Goal: Task Accomplishment & Management: Use online tool/utility

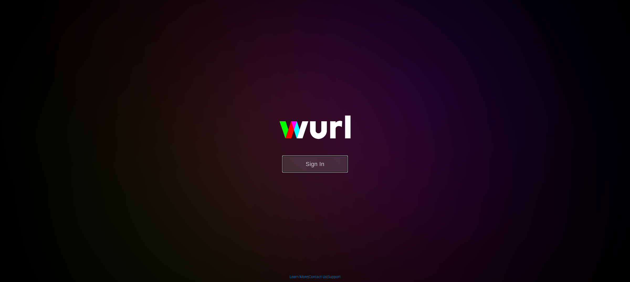
click at [331, 167] on button "Sign In" at bounding box center [315, 163] width 66 height 17
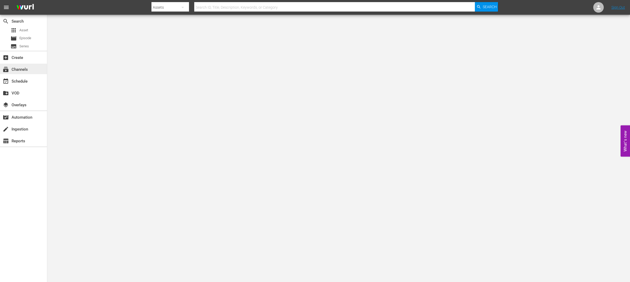
click at [17, 70] on div "subscriptions Channels" at bounding box center [14, 68] width 29 height 5
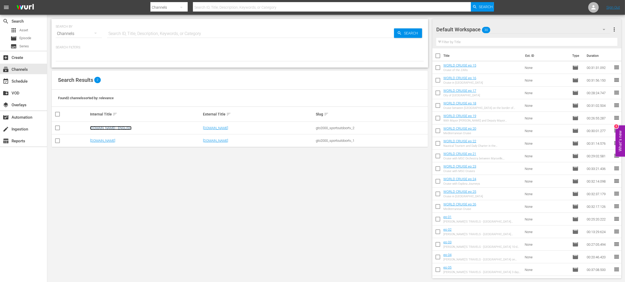
click at [112, 128] on link "SportOutdoor.TV - ENGLISH" at bounding box center [111, 128] width 42 height 4
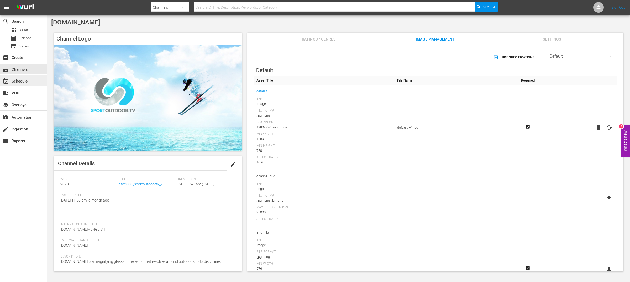
click at [28, 80] on div "event_available Schedule" at bounding box center [14, 80] width 29 height 5
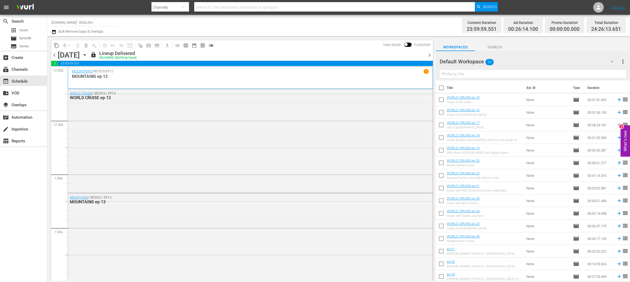
click at [427, 54] on span "chevron_right" at bounding box center [430, 55] width 7 height 7
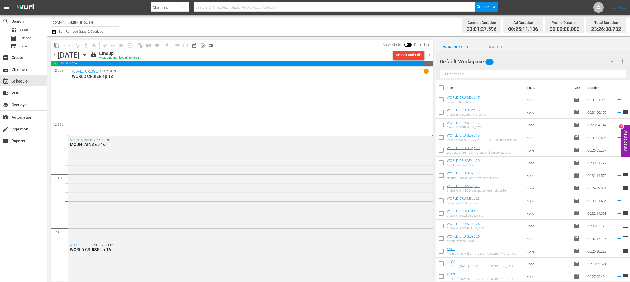
click at [342, 32] on div "Channel Title SportOutdoor.TV - ENGLISH Bulk Remove Gaps & Overlaps" at bounding box center [207, 25] width 313 height 19
click at [444, 27] on div "Content Duration 23:01:27.596 Ad Duration 00:25:11.136 Promo Duration 00:00:00.…" at bounding box center [495, 25] width 261 height 19
click at [309, 36] on div "content_copy compress arrow_drop_down autorenew_outlined delete_forever_outline…" at bounding box center [240, 158] width 387 height 244
click at [308, 37] on div "content_copy compress arrow_drop_down autorenew_outlined delete_forever_outline…" at bounding box center [240, 158] width 387 height 244
